Goal: Complete application form

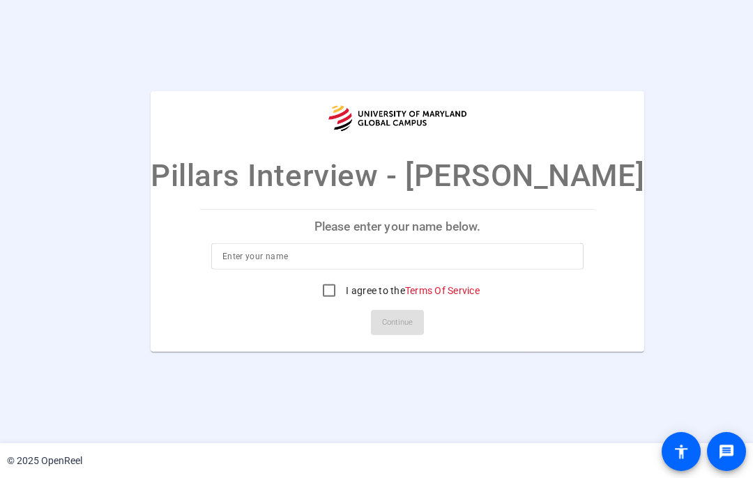
click at [299, 258] on input at bounding box center [397, 256] width 350 height 17
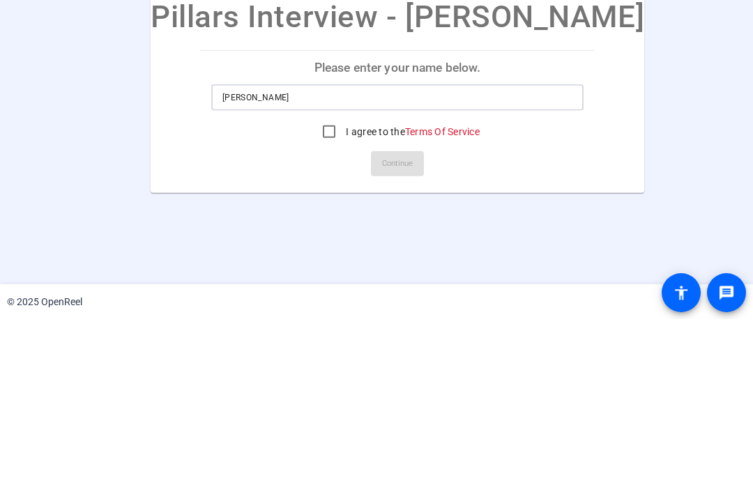
type input "[PERSON_NAME]"
click at [315, 277] on input "I agree to the Terms Of Service" at bounding box center [329, 291] width 28 height 28
checkbox input "true"
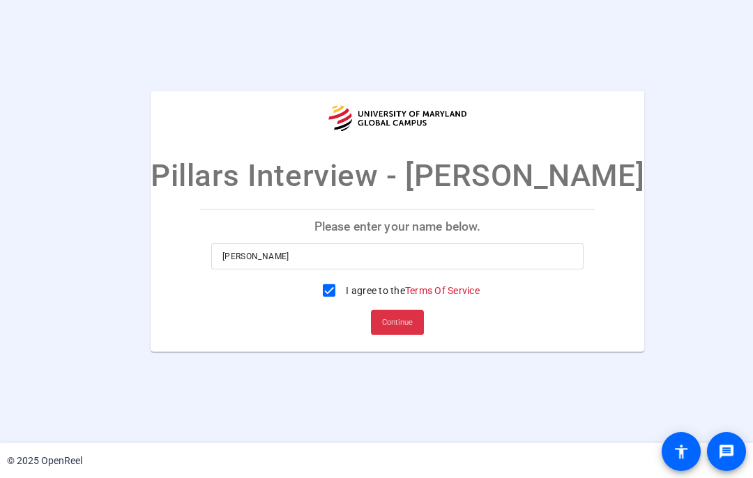
click at [382, 320] on span "Continue" at bounding box center [397, 322] width 31 height 21
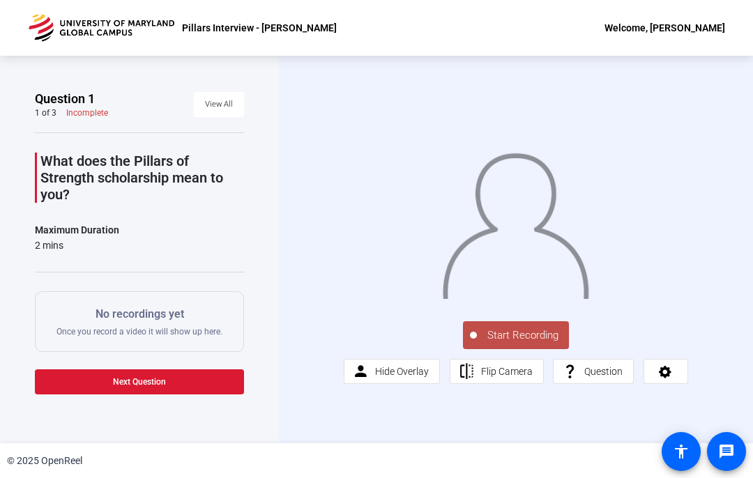
click at [664, 378] on icon at bounding box center [665, 371] width 16 height 14
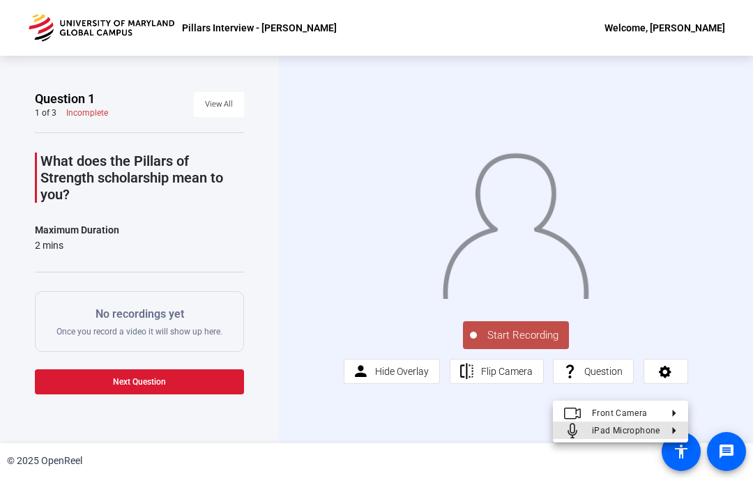
click at [647, 432] on span "iPad Microphone" at bounding box center [626, 430] width 68 height 10
click at [509, 423] on span "iPad Microphone" at bounding box center [509, 430] width 68 height 17
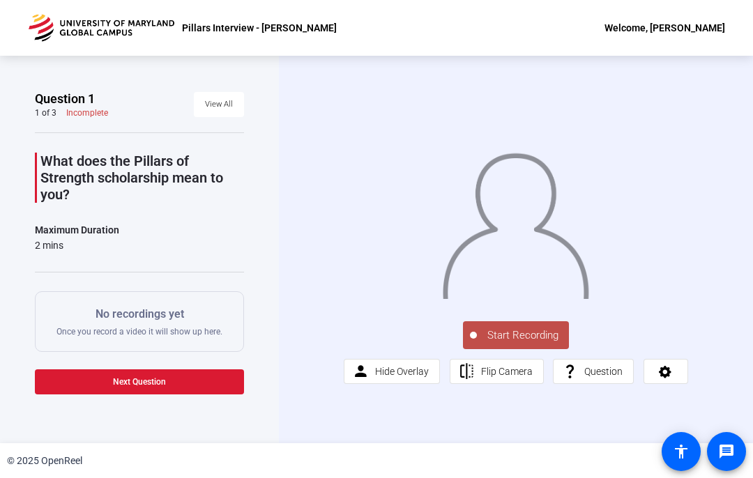
click at [665, 378] on icon at bounding box center [664, 372] width 13 height 13
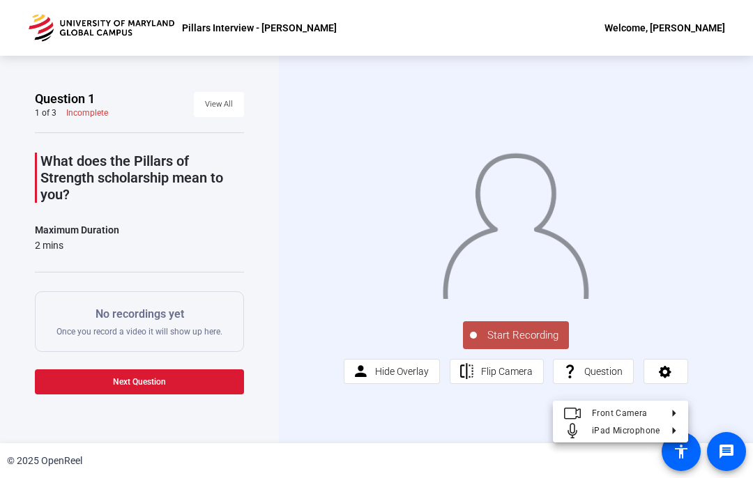
click at [325, 137] on div at bounding box center [376, 239] width 753 height 478
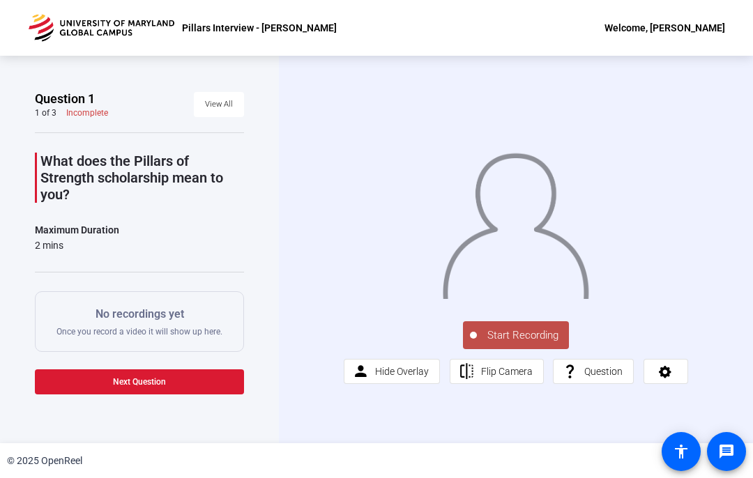
click at [528, 344] on span "Start Recording" at bounding box center [523, 335] width 92 height 16
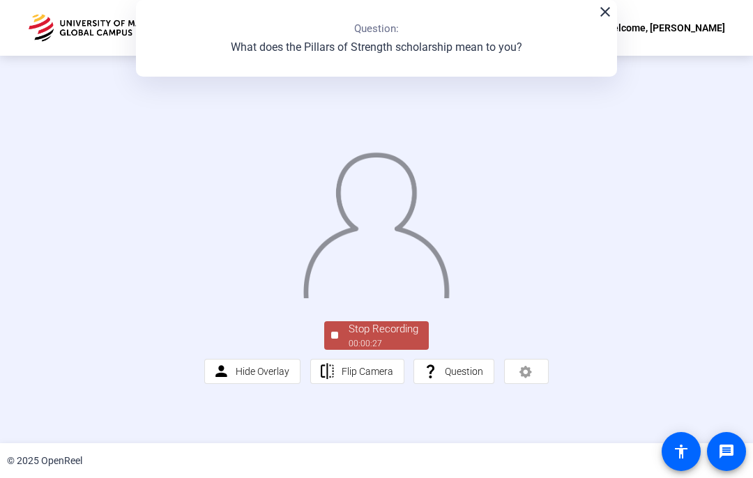
click at [349, 350] on div "00:00:27" at bounding box center [383, 343] width 70 height 13
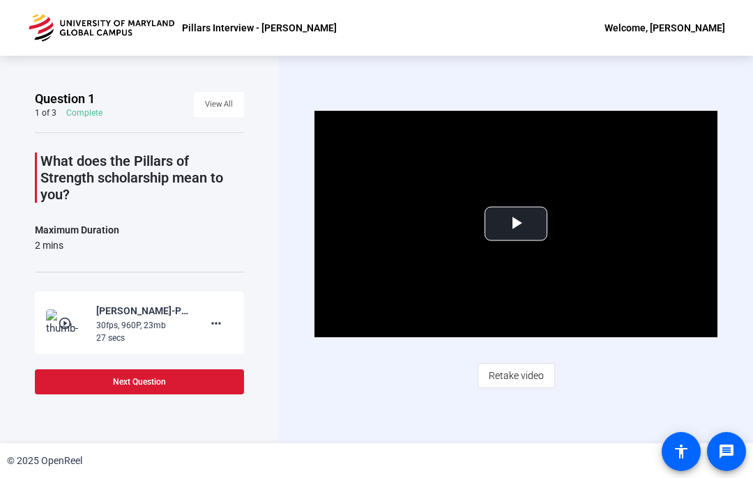
click at [501, 387] on span "Retake video" at bounding box center [515, 375] width 55 height 26
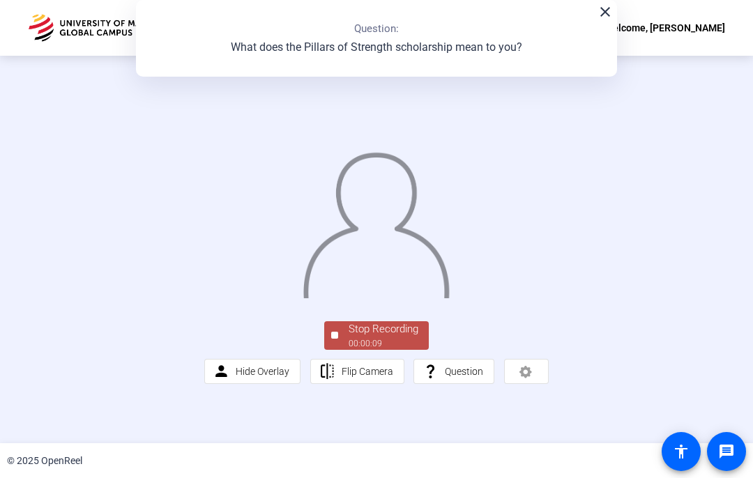
click at [385, 337] on div "Stop Recording" at bounding box center [383, 329] width 70 height 16
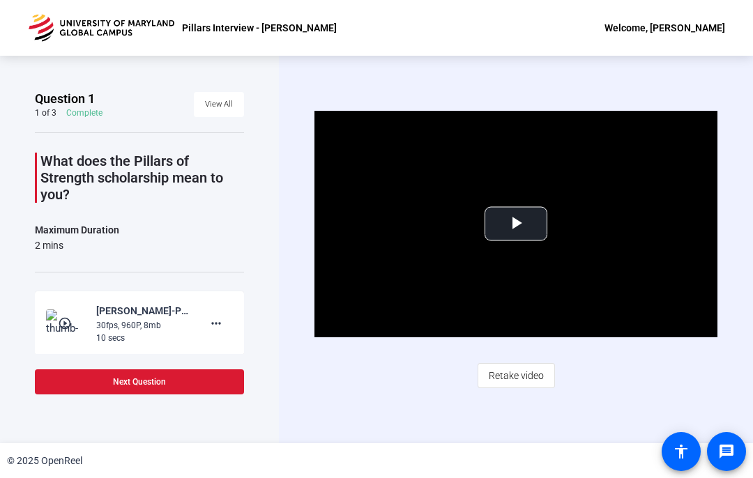
click at [511, 384] on span "Retake video" at bounding box center [515, 375] width 55 height 26
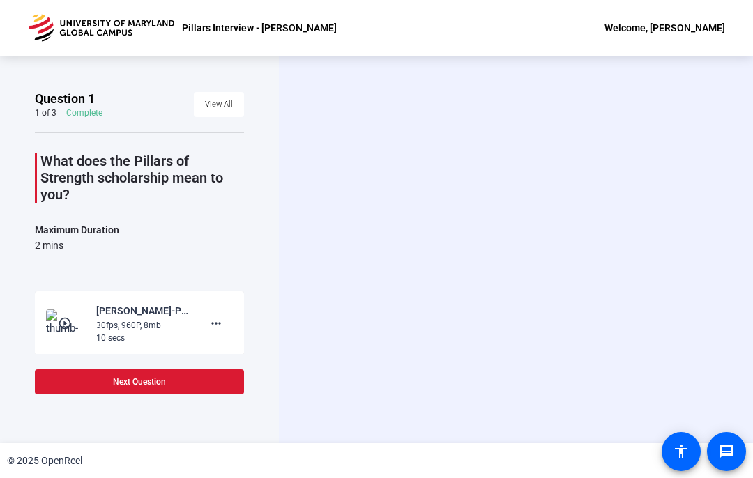
click at [507, 372] on div "Start Recording person Hide Overlay flip Flip Camera question_mark Question" at bounding box center [516, 249] width 474 height 387
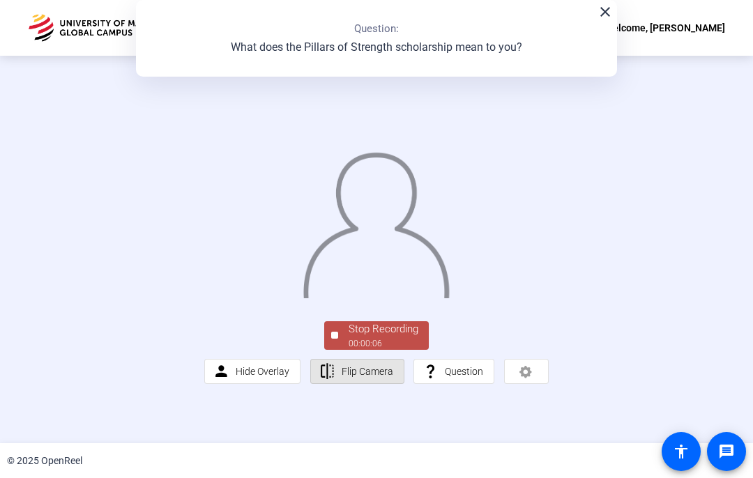
click at [336, 388] on span at bounding box center [357, 371] width 93 height 33
click at [340, 350] on span "Stop Recording 00:00:09" at bounding box center [383, 335] width 91 height 29
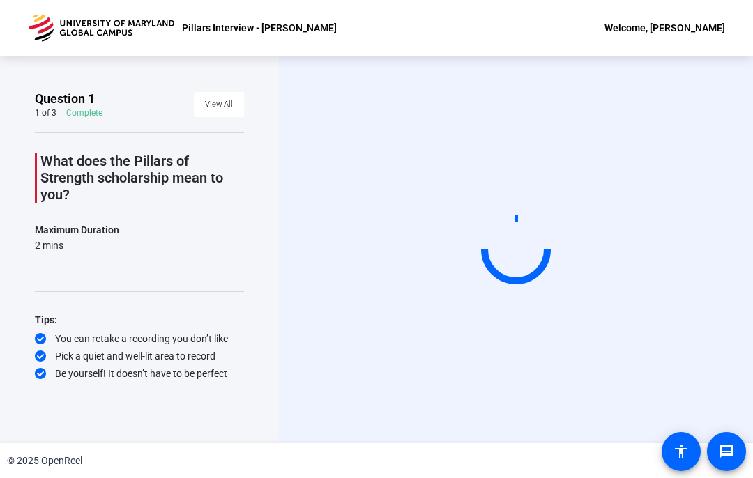
scroll to position [0, 0]
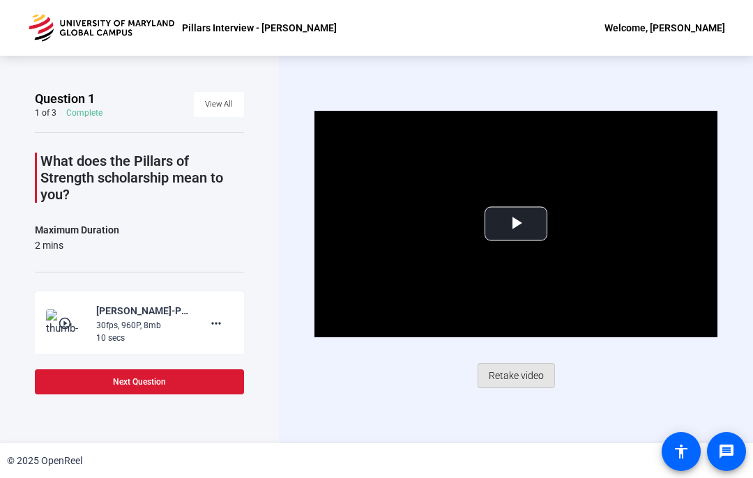
click at [504, 373] on span "Retake video" at bounding box center [515, 375] width 55 height 26
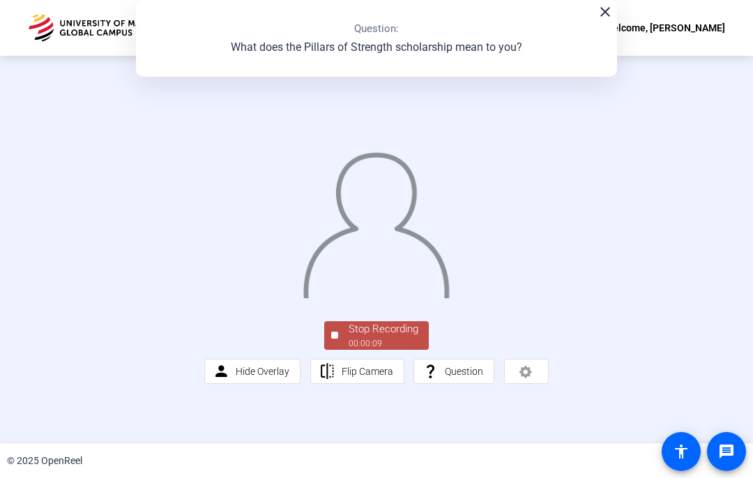
click at [370, 337] on div "Stop Recording" at bounding box center [383, 329] width 70 height 16
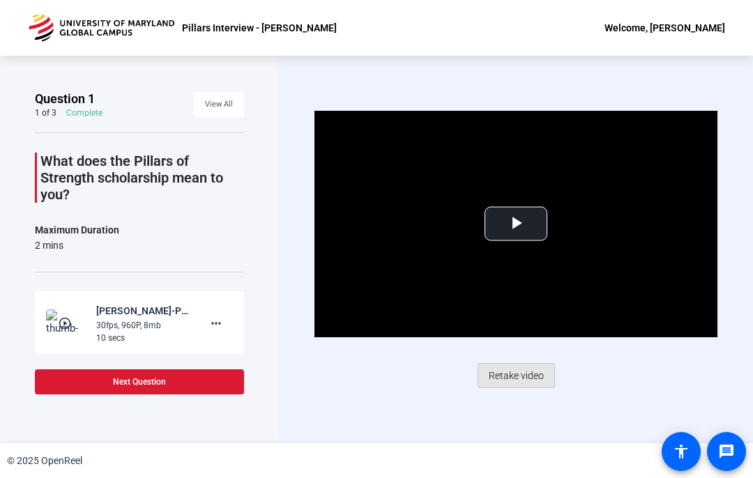
click at [513, 383] on span "Retake video" at bounding box center [515, 375] width 55 height 26
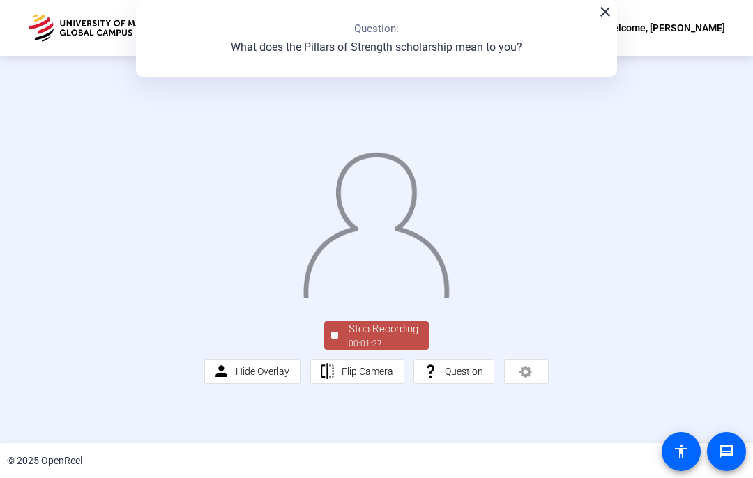
click at [379, 350] on div "00:01:27" at bounding box center [383, 343] width 70 height 13
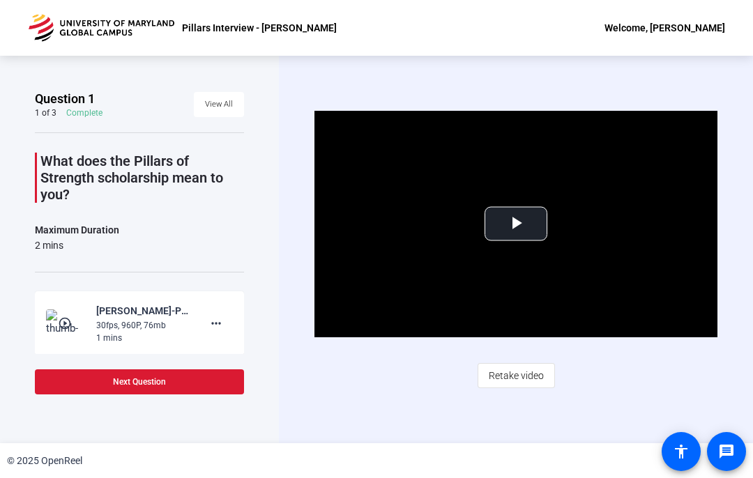
click at [505, 369] on span "Retake video" at bounding box center [515, 375] width 55 height 26
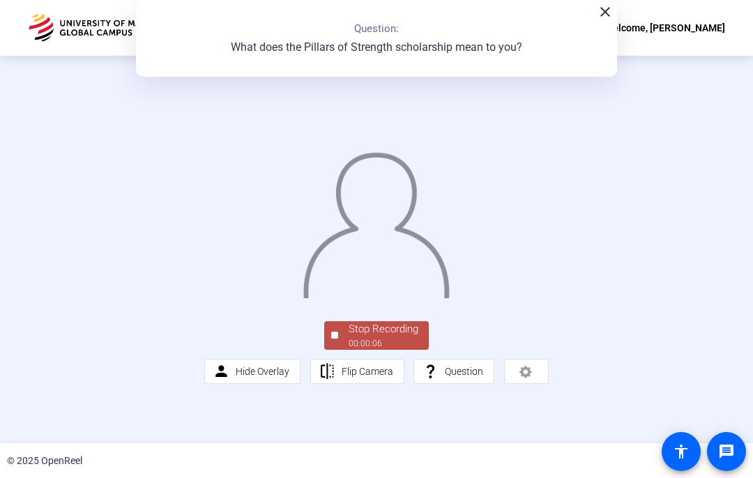
click at [350, 337] on div "Stop Recording" at bounding box center [383, 329] width 70 height 16
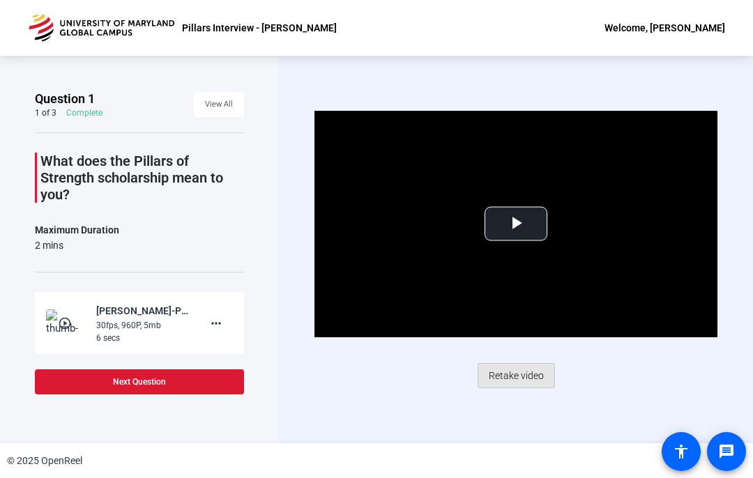
click at [524, 370] on span "Retake video" at bounding box center [515, 375] width 55 height 26
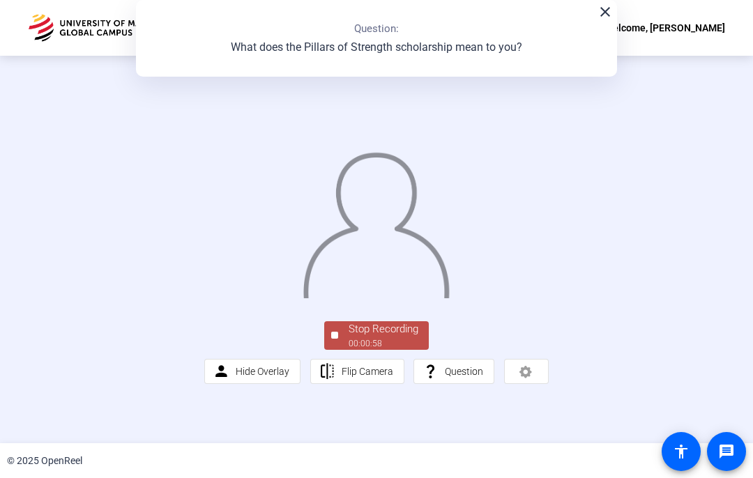
click at [345, 350] on span "Stop Recording 00:00:58" at bounding box center [383, 335] width 91 height 29
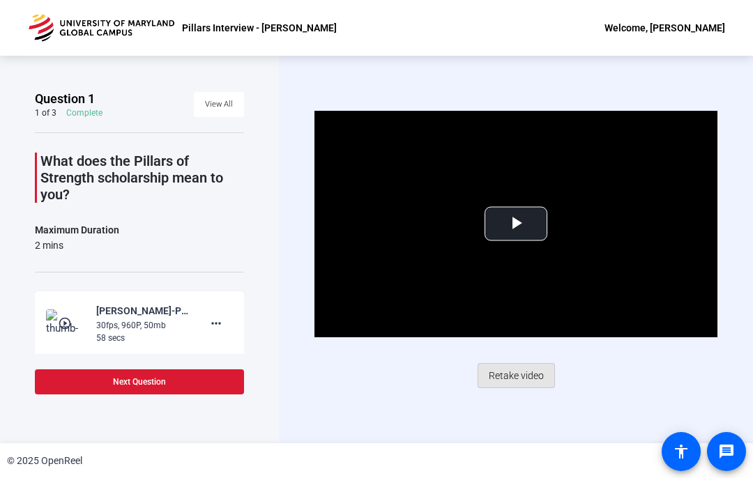
click at [519, 373] on span "Retake video" at bounding box center [515, 375] width 55 height 26
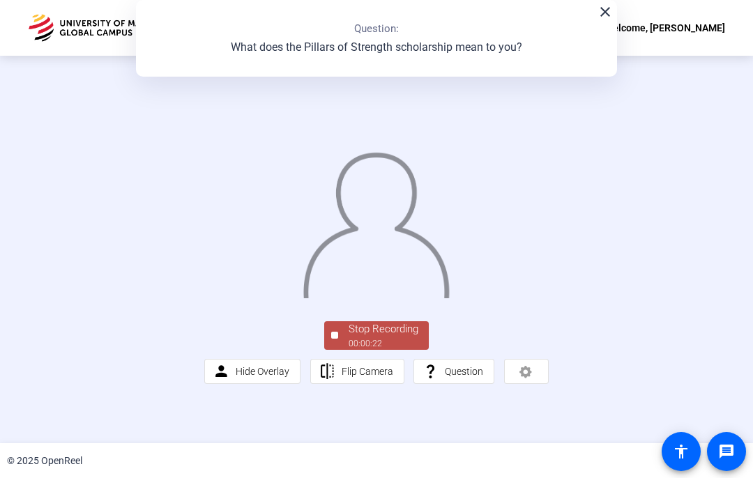
click at [391, 337] on div "Stop Recording" at bounding box center [383, 329] width 70 height 16
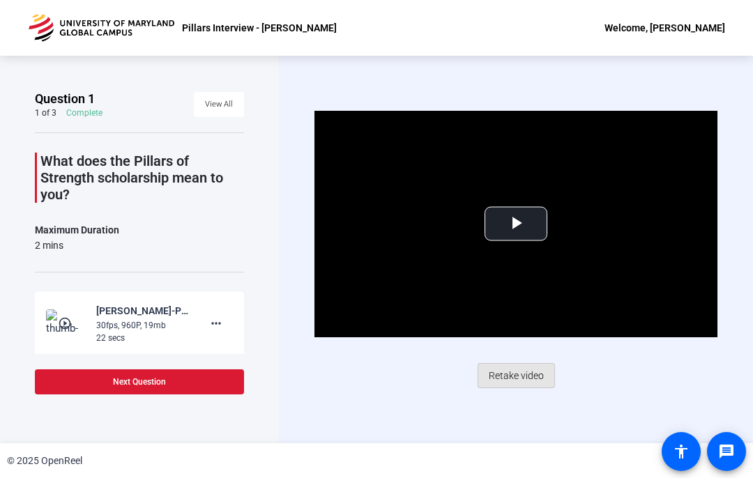
click at [507, 367] on span "Retake video" at bounding box center [515, 375] width 55 height 26
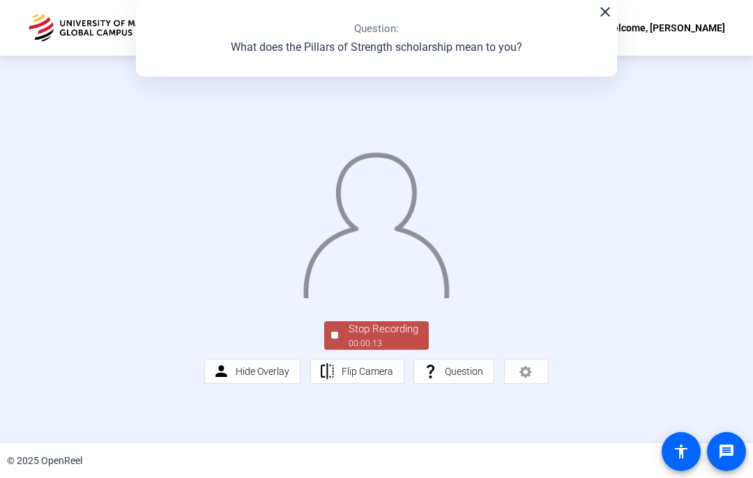
click at [374, 337] on div "Stop Recording" at bounding box center [383, 329] width 70 height 16
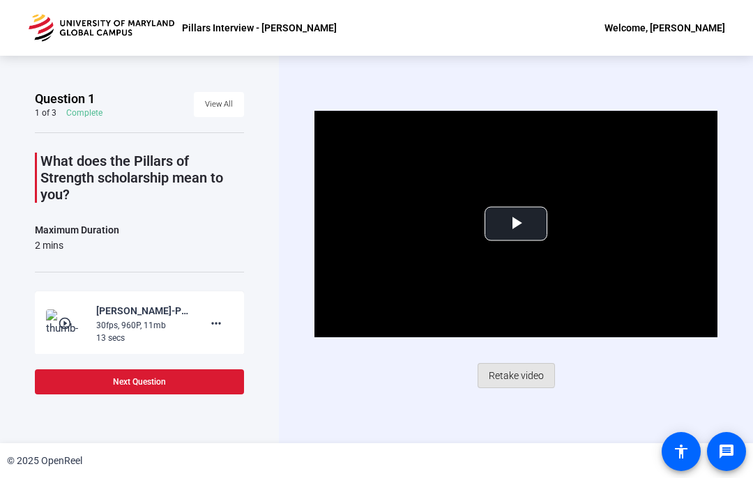
click at [507, 373] on span "Retake video" at bounding box center [515, 375] width 55 height 26
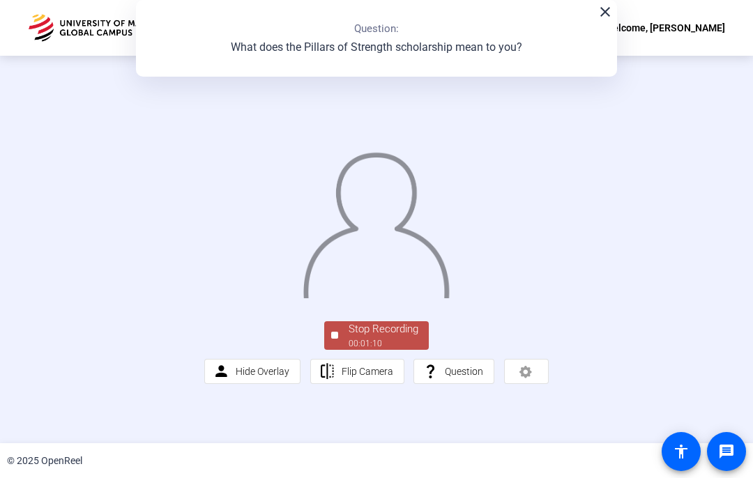
click at [362, 350] on div "00:01:10" at bounding box center [383, 343] width 70 height 13
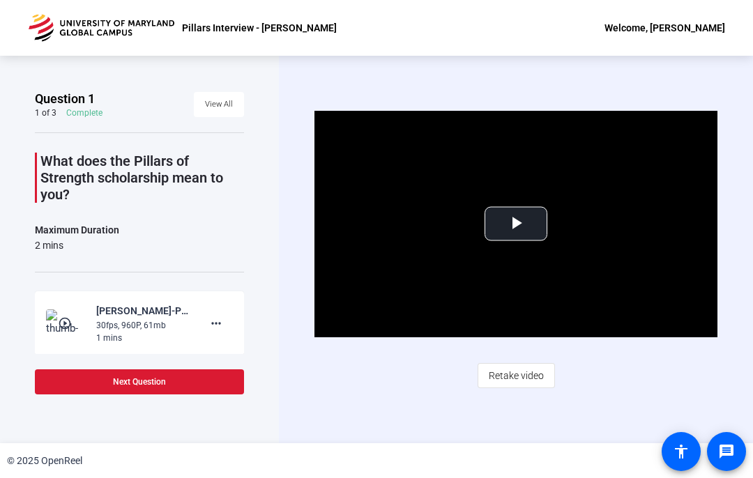
click at [215, 323] on mat-icon "more_horiz" at bounding box center [216, 323] width 17 height 17
click at [102, 324] on div at bounding box center [376, 239] width 753 height 478
click at [166, 382] on span "Next Question" at bounding box center [139, 381] width 53 height 11
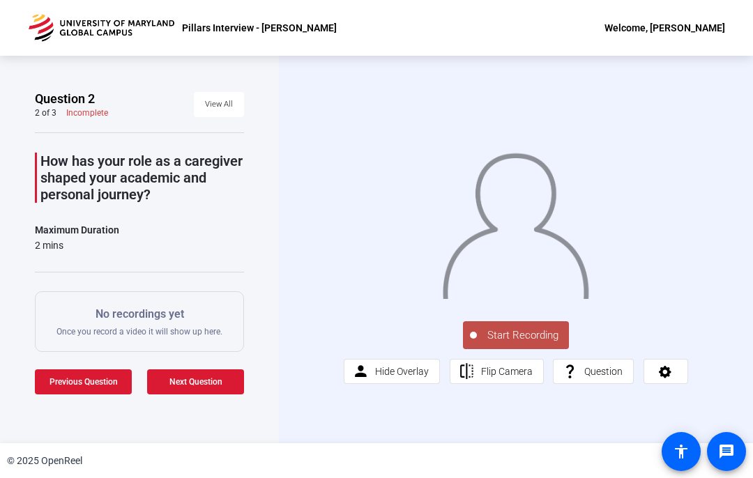
click at [514, 344] on span "Start Recording" at bounding box center [523, 335] width 92 height 16
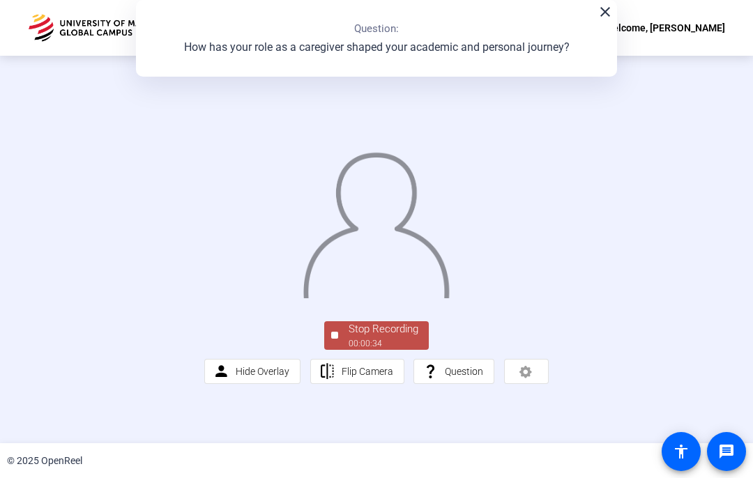
click at [364, 337] on div "Stop Recording" at bounding box center [383, 329] width 70 height 16
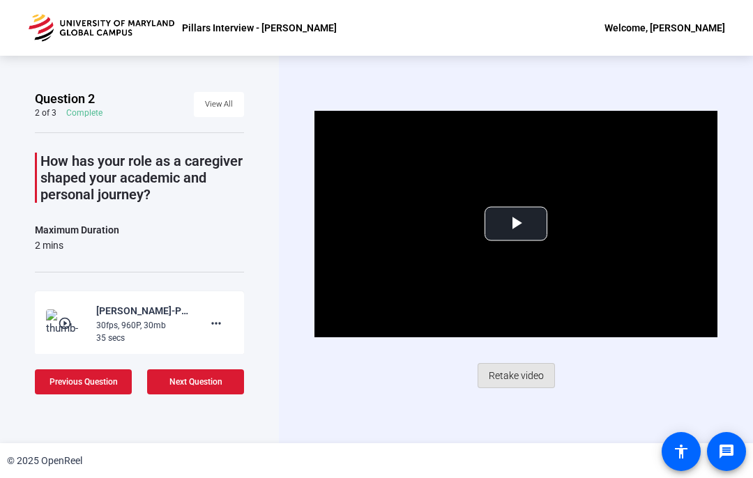
click at [516, 371] on span "Retake video" at bounding box center [515, 375] width 55 height 26
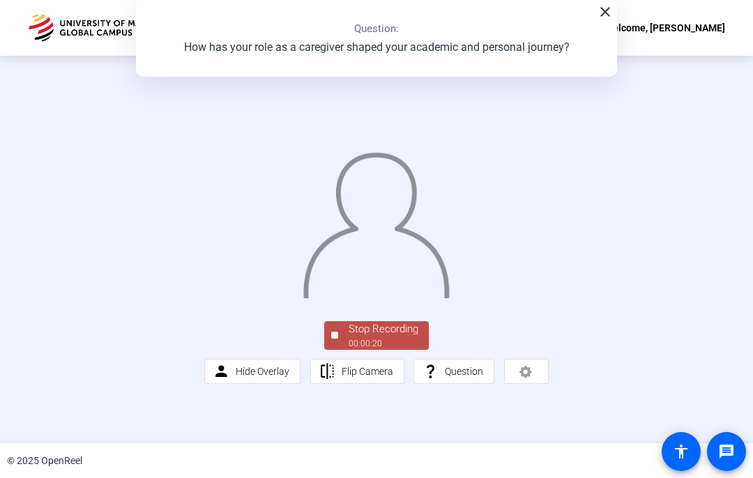
click at [376, 350] on div "00:00:20" at bounding box center [383, 343] width 70 height 13
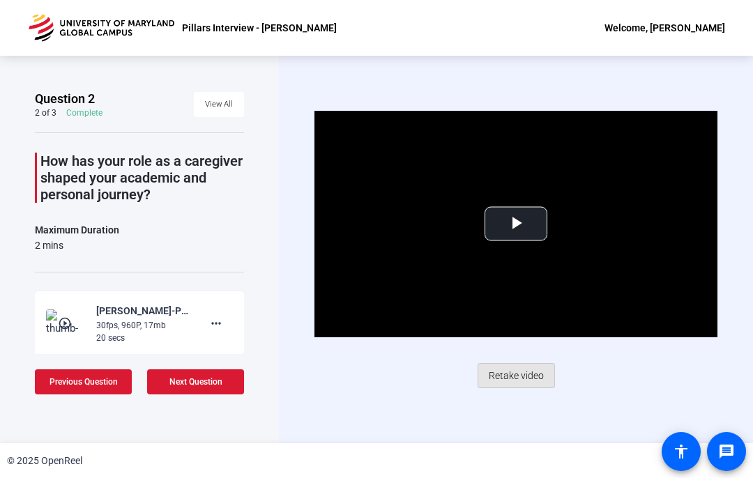
click at [506, 378] on span "Retake video" at bounding box center [515, 375] width 55 height 26
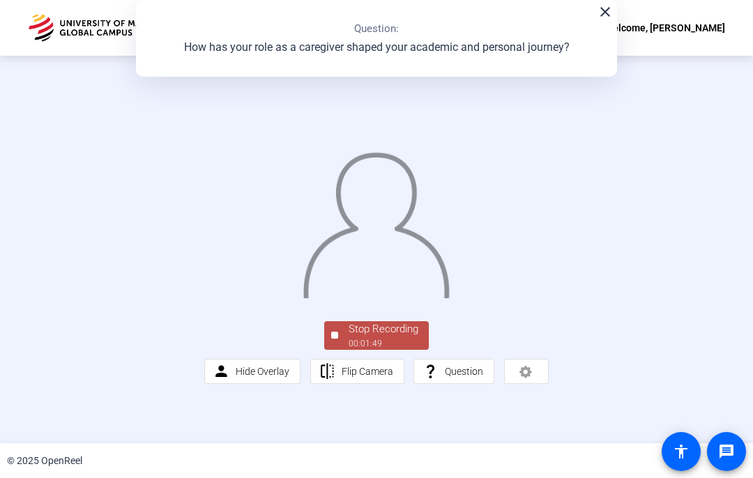
click at [374, 350] on div "00:01:49" at bounding box center [383, 343] width 70 height 13
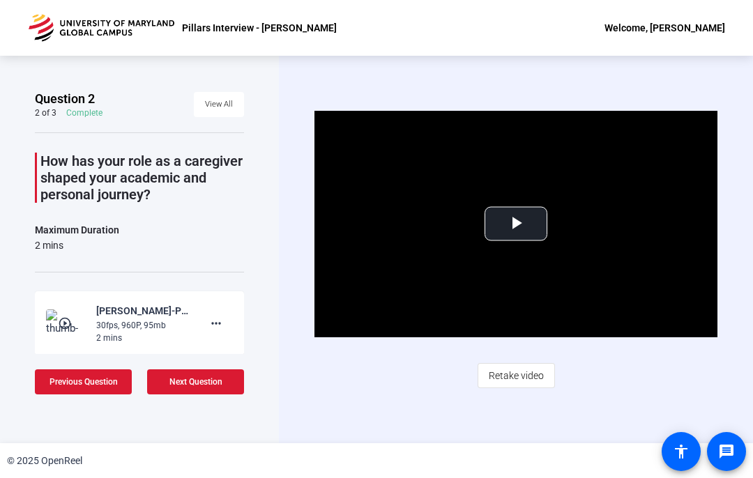
click at [520, 376] on span "Retake video" at bounding box center [515, 375] width 55 height 26
click at [511, 371] on span "Retake video" at bounding box center [515, 375] width 55 height 26
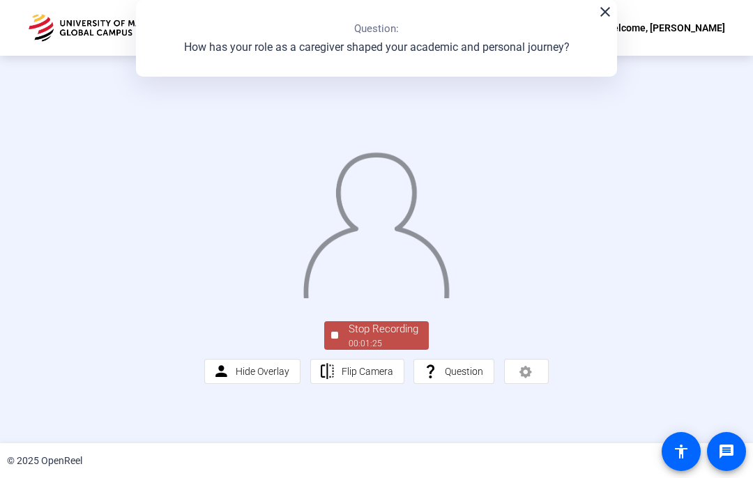
click at [380, 350] on div "00:01:25" at bounding box center [383, 343] width 70 height 13
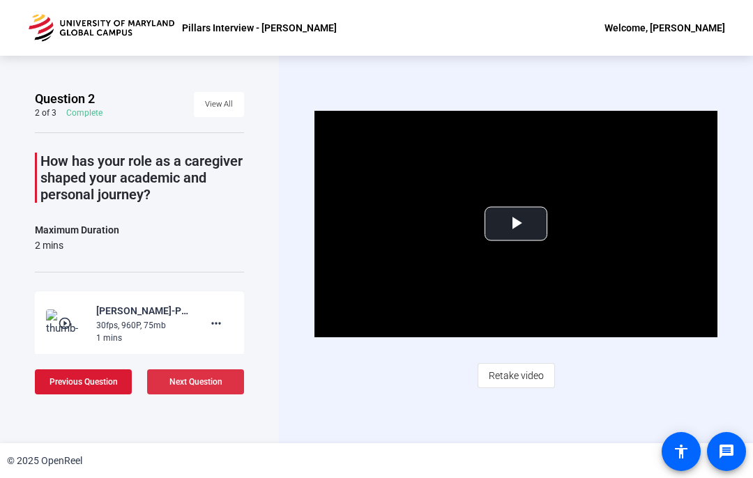
click at [205, 377] on span "Next Question" at bounding box center [195, 382] width 53 height 10
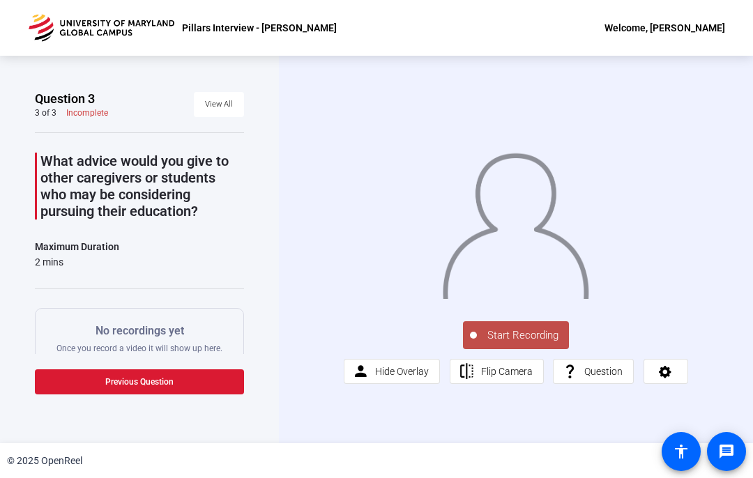
click at [520, 344] on span "Start Recording" at bounding box center [523, 335] width 92 height 16
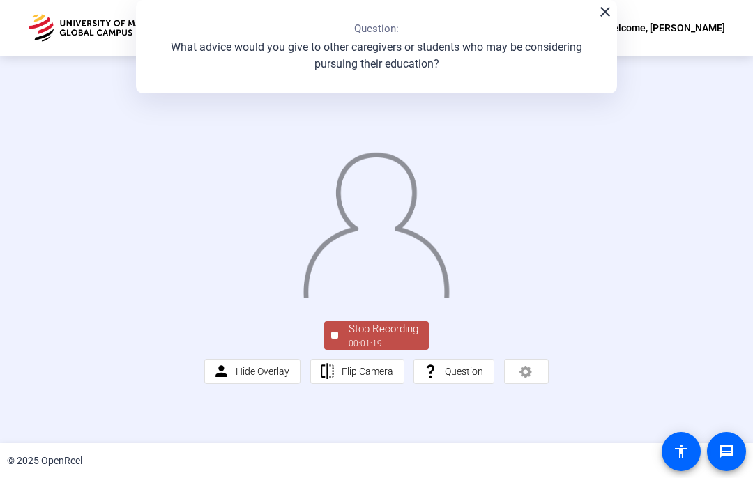
click at [379, 337] on div "Stop Recording" at bounding box center [383, 329] width 70 height 16
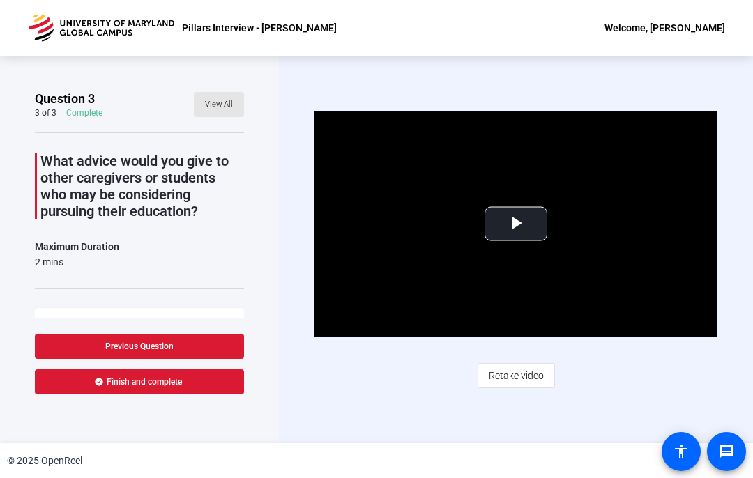
click at [223, 104] on span "View All" at bounding box center [219, 104] width 28 height 21
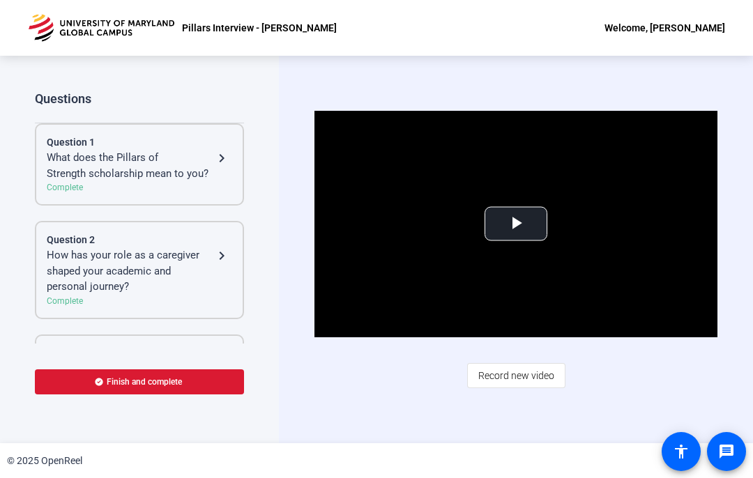
click at [212, 154] on div "What does the Pillars of Strength scholarship mean to you?" at bounding box center [130, 165] width 167 height 31
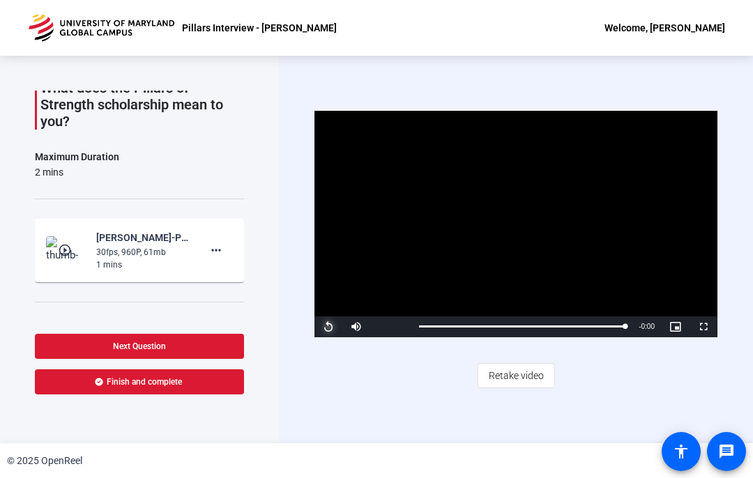
scroll to position [78, 0]
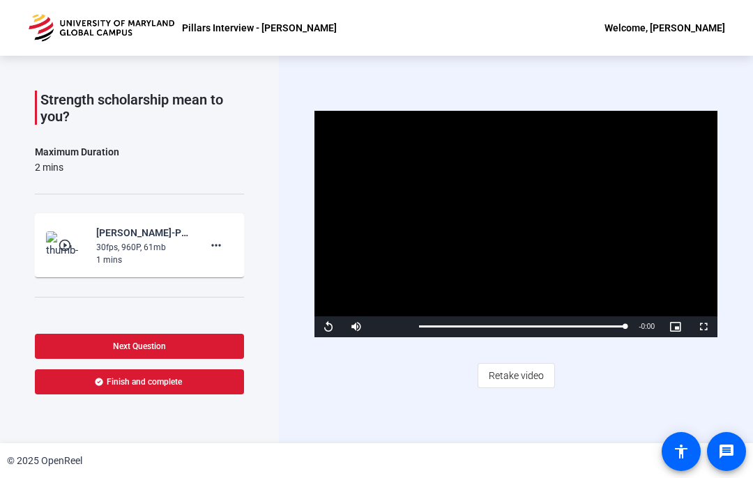
click at [125, 247] on div "30fps, 960P, 61mb" at bounding box center [142, 247] width 93 height 13
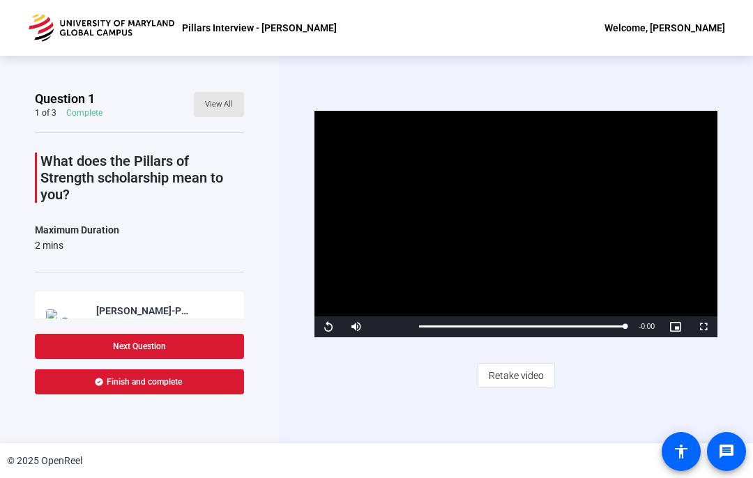
scroll to position [3, 0]
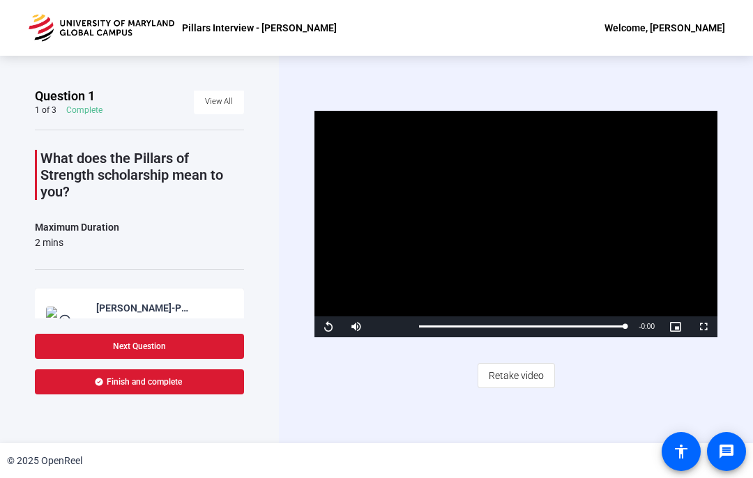
click at [227, 108] on span "View All" at bounding box center [219, 101] width 28 height 21
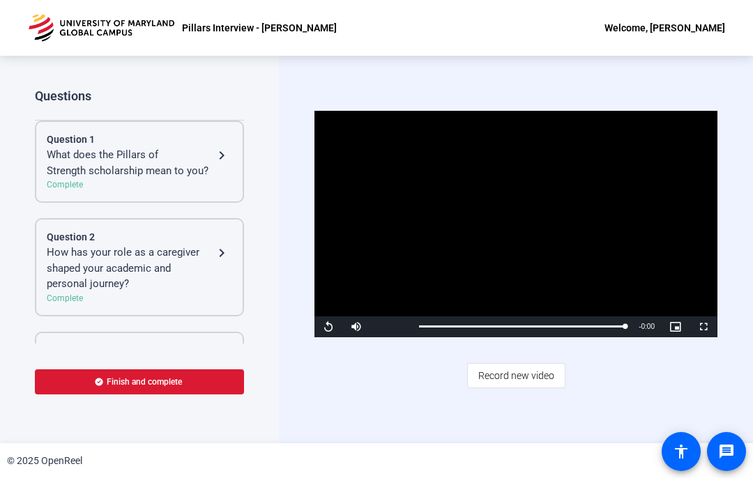
click at [178, 264] on div "How has your role as a caregiver shaped your academic and personal journey?" at bounding box center [130, 268] width 167 height 47
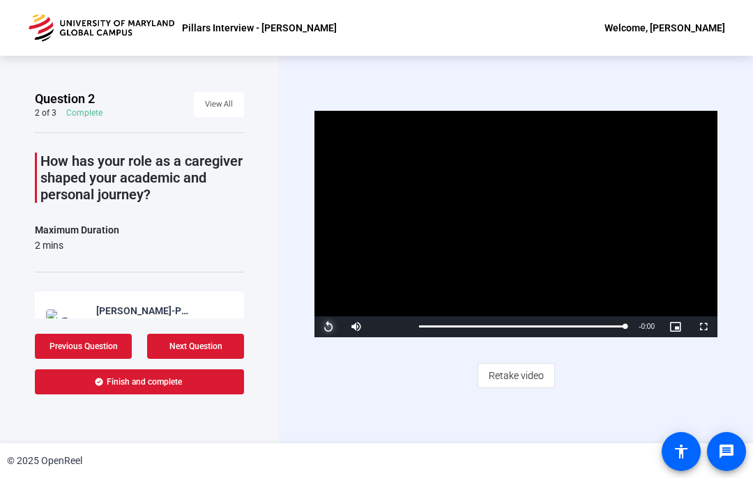
scroll to position [0, 0]
click at [227, 104] on span "View All" at bounding box center [219, 104] width 28 height 21
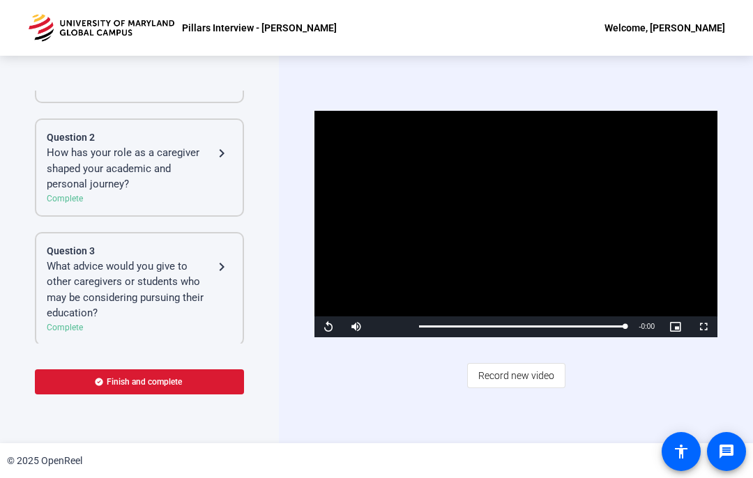
scroll to position [101, 0]
click at [131, 275] on div "What advice would you give to other caregivers or students who may be consideri…" at bounding box center [130, 291] width 167 height 63
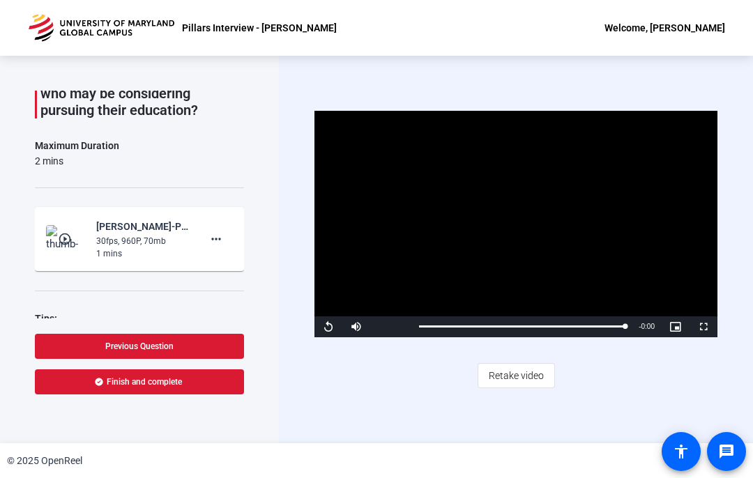
click at [510, 367] on span "Retake video" at bounding box center [515, 375] width 55 height 26
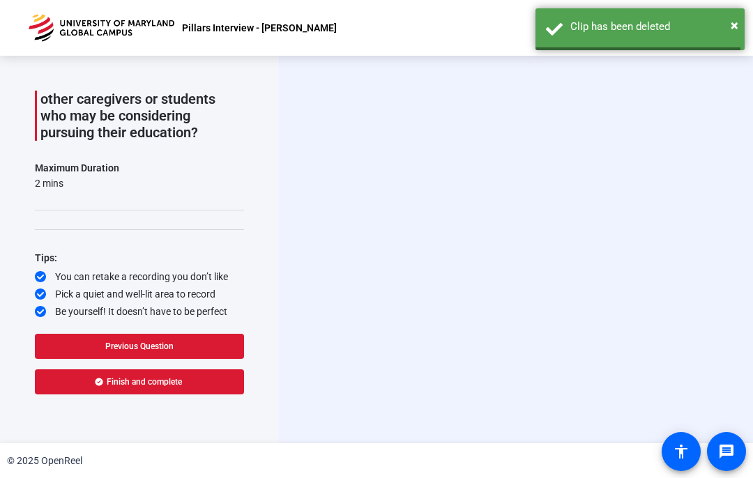
scroll to position [79, 0]
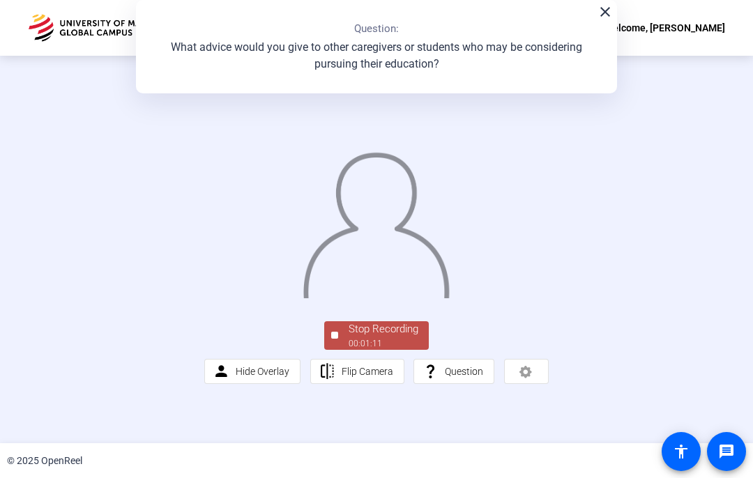
click at [374, 337] on div "Stop Recording" at bounding box center [383, 329] width 70 height 16
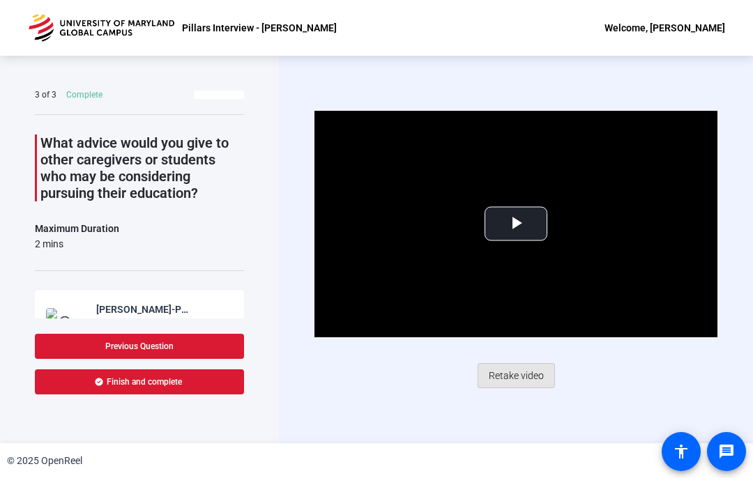
click at [509, 371] on span "Retake video" at bounding box center [515, 375] width 55 height 26
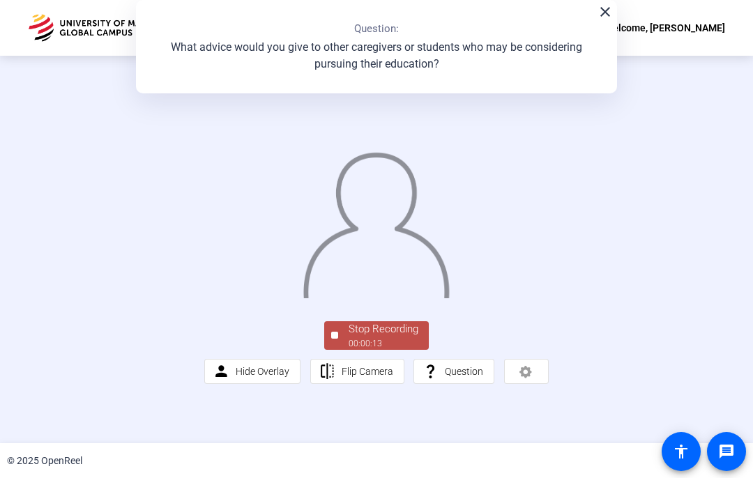
click at [402, 350] on div "00:00:13" at bounding box center [383, 343] width 70 height 13
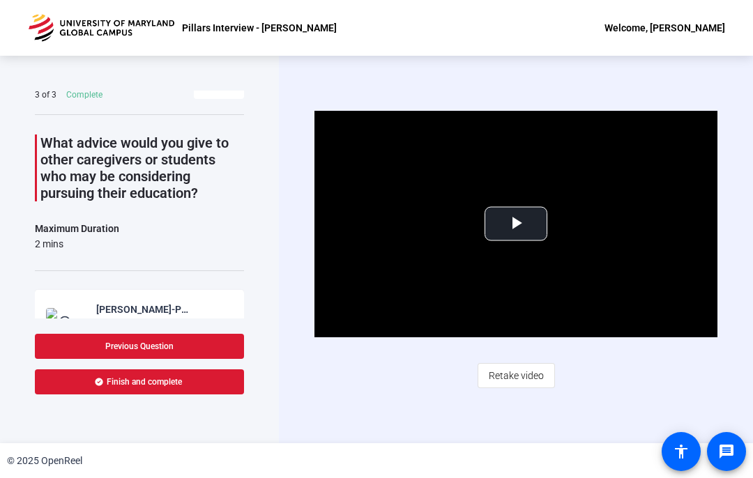
click at [511, 378] on span "Retake video" at bounding box center [515, 375] width 55 height 26
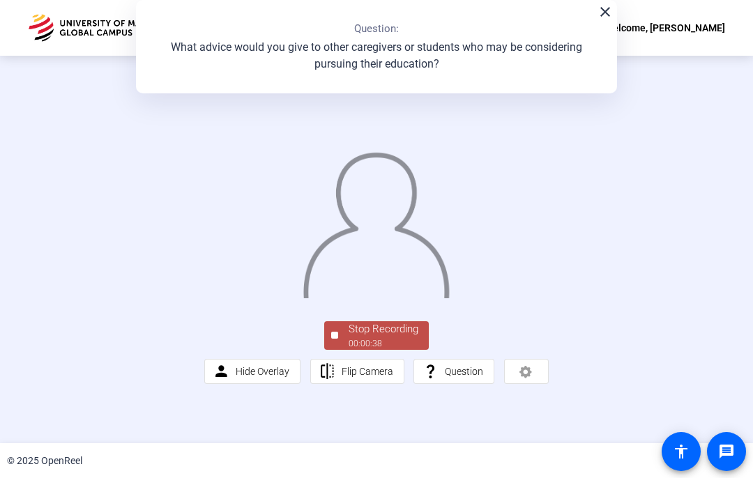
click at [377, 337] on div "Stop Recording" at bounding box center [383, 329] width 70 height 16
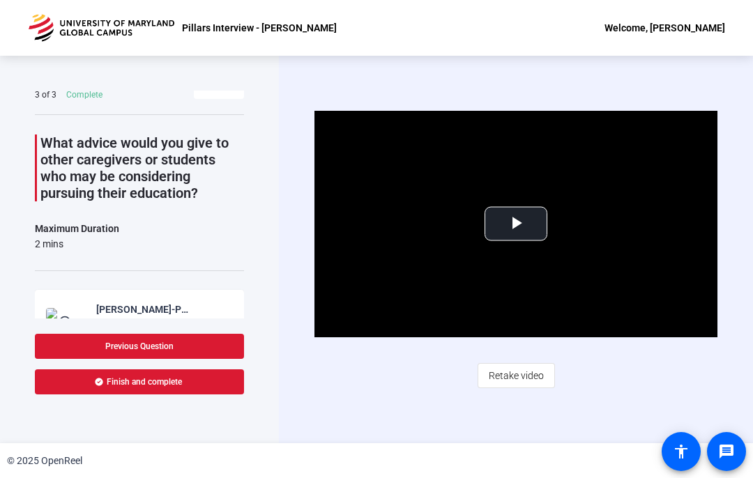
click at [516, 224] on span "Video Player" at bounding box center [516, 224] width 0 height 0
click at [518, 371] on span "Retake video" at bounding box center [515, 375] width 55 height 26
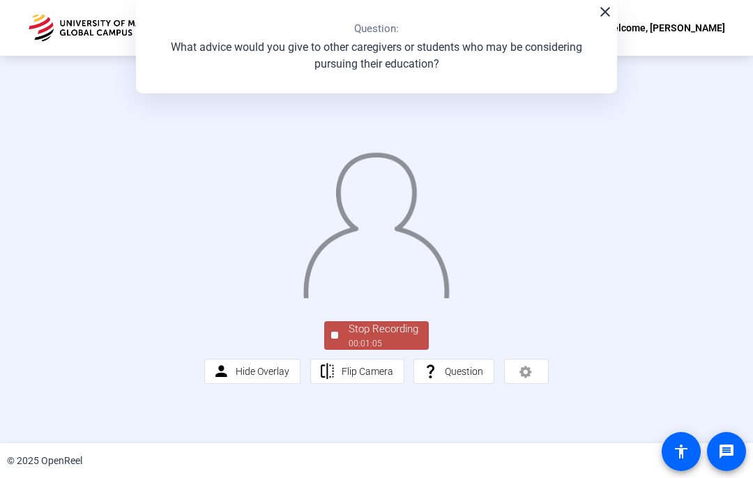
click at [373, 337] on div "Stop Recording" at bounding box center [383, 329] width 70 height 16
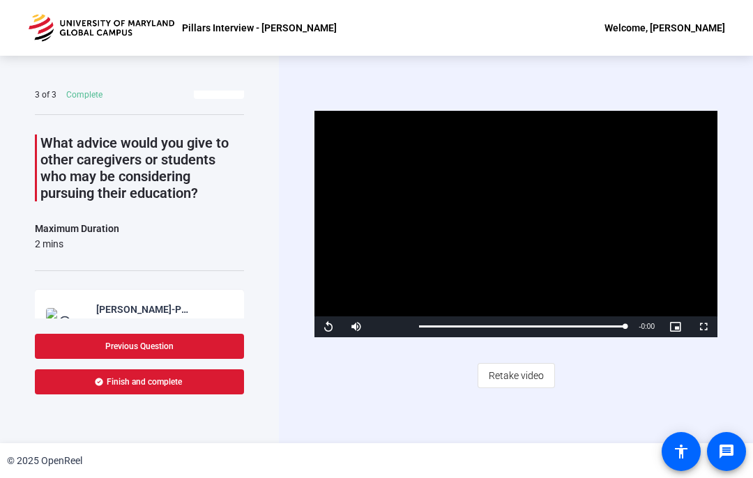
click at [203, 385] on span at bounding box center [139, 381] width 209 height 33
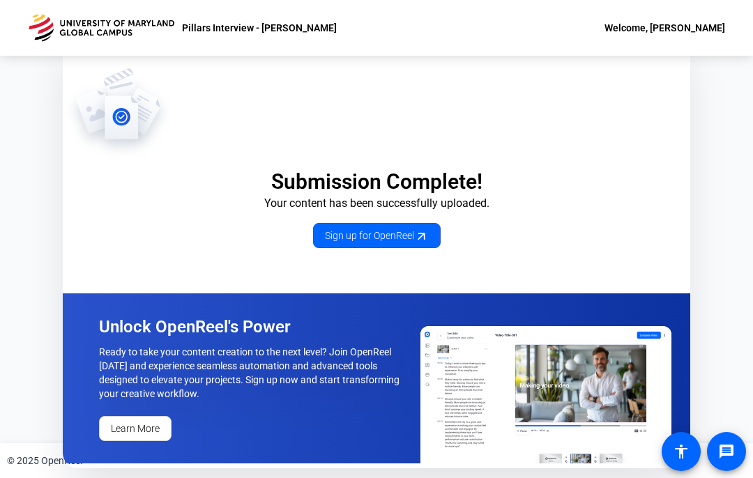
click at [360, 474] on div "© 2025 OpenReel" at bounding box center [376, 460] width 753 height 35
